Goal: Check status

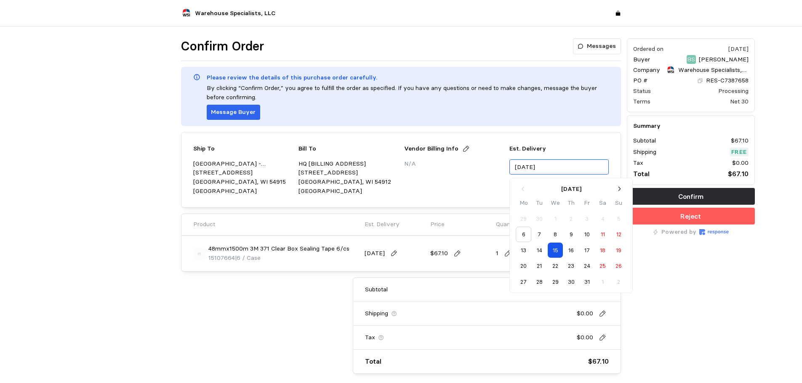
click at [523, 166] on input "[DATE]" at bounding box center [558, 168] width 99 height 16
click at [544, 231] on button "7" at bounding box center [540, 235] width 16 height 16
type input "10/06/2025"
click at [685, 297] on div "Ordered on Oct 6, 2025 Buyer BS Brandon Savage Company Warehouse Specialists, L…" at bounding box center [691, 206] width 134 height 342
click at [218, 314] on div "Subtotal $67.10 Shipping $0.00 Tax $0.00 Total $67.10" at bounding box center [395, 326] width 452 height 96
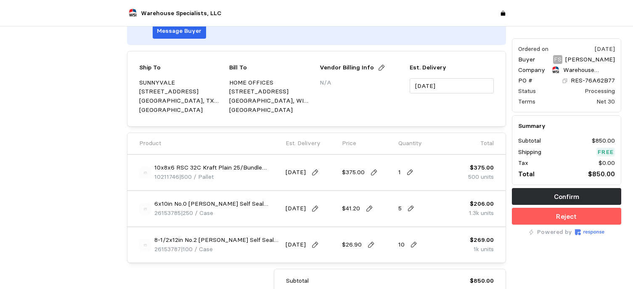
scroll to position [84, 0]
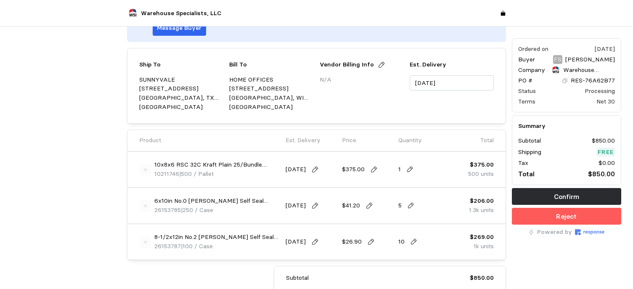
click at [564, 82] on div "PO # RES-76A62B77" at bounding box center [566, 80] width 97 height 9
click at [568, 80] on icon at bounding box center [565, 81] width 6 height 6
click at [433, 135] on div "Quantity" at bounding box center [424, 140] width 56 height 15
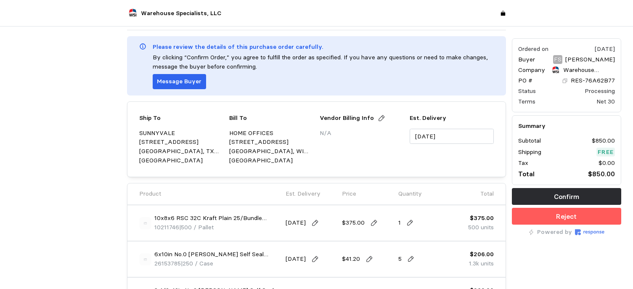
scroll to position [0, 0]
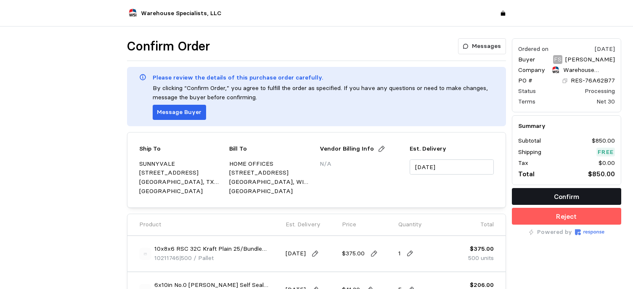
click at [552, 195] on button "Confirm" at bounding box center [566, 196] width 109 height 17
